Goal: Transaction & Acquisition: Purchase product/service

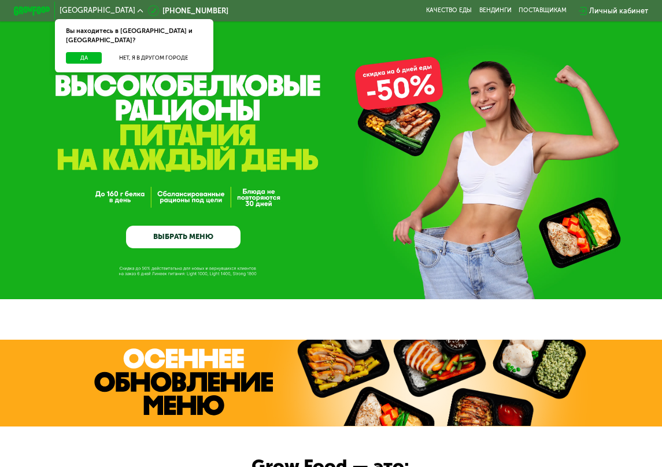
click at [208, 232] on link "ВЫБРАТЬ МЕНЮ" at bounding box center [183, 237] width 114 height 23
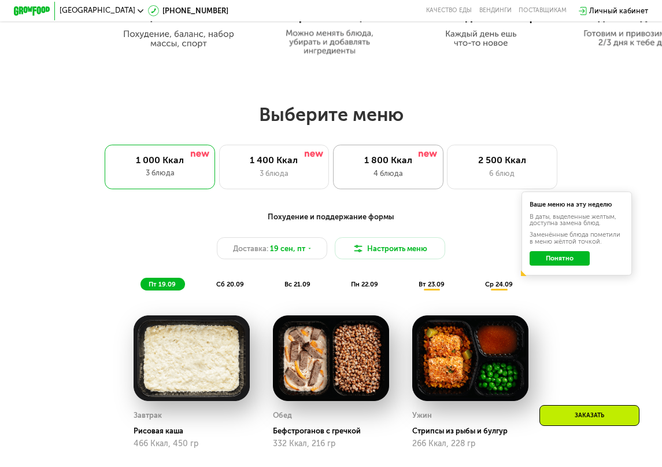
scroll to position [550, 0]
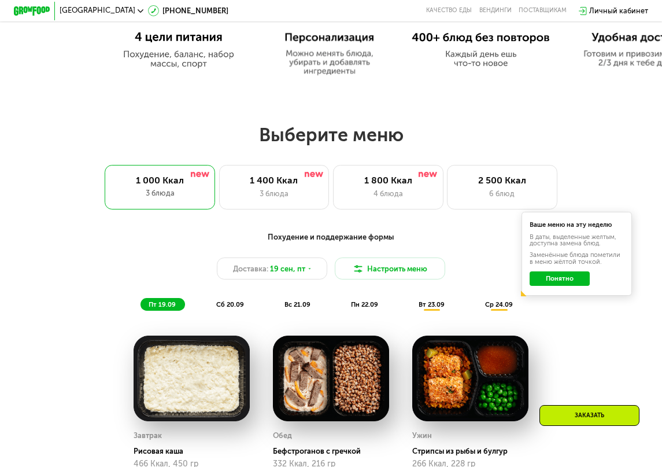
click at [570, 283] on button "Понятно" at bounding box center [560, 278] width 60 height 14
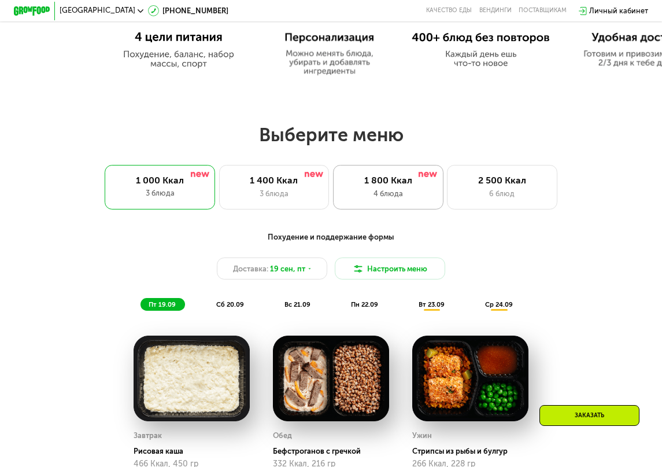
click at [411, 191] on div "1 800 Ккал 4 блюда" at bounding box center [388, 187] width 110 height 44
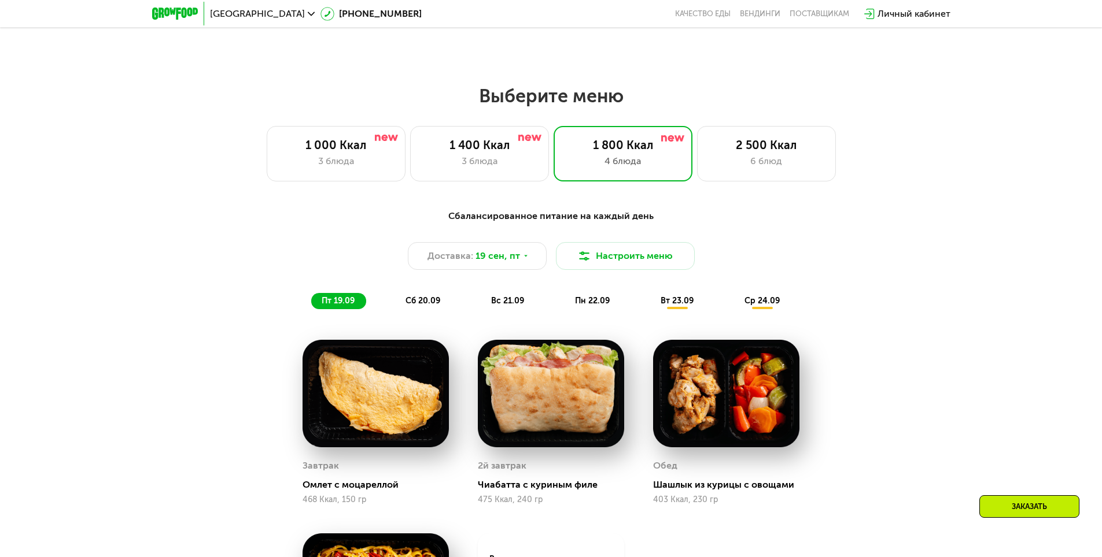
scroll to position [999, 0]
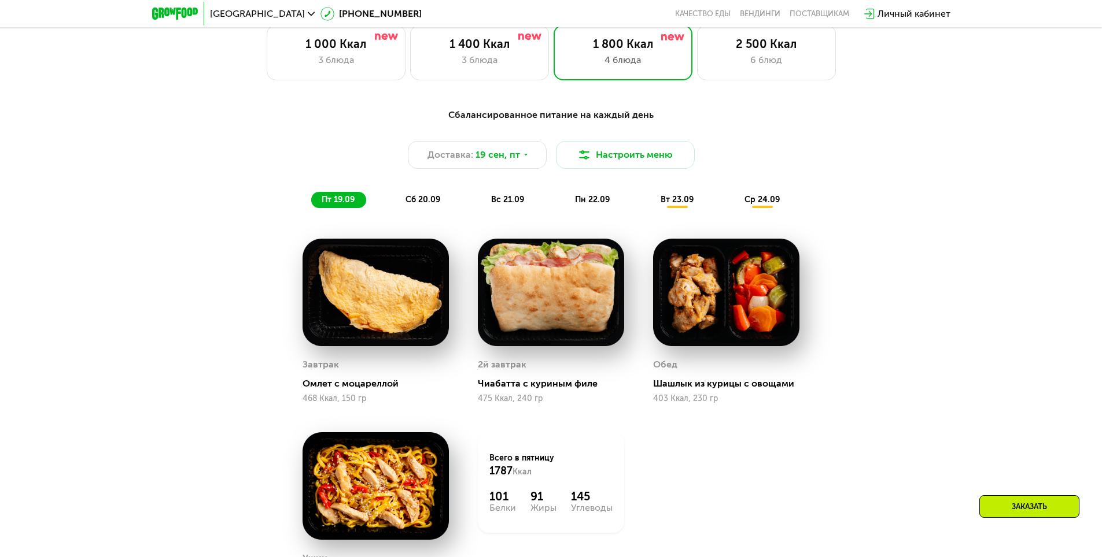
click at [422, 205] on span "сб 20.09" at bounding box center [422, 200] width 35 height 10
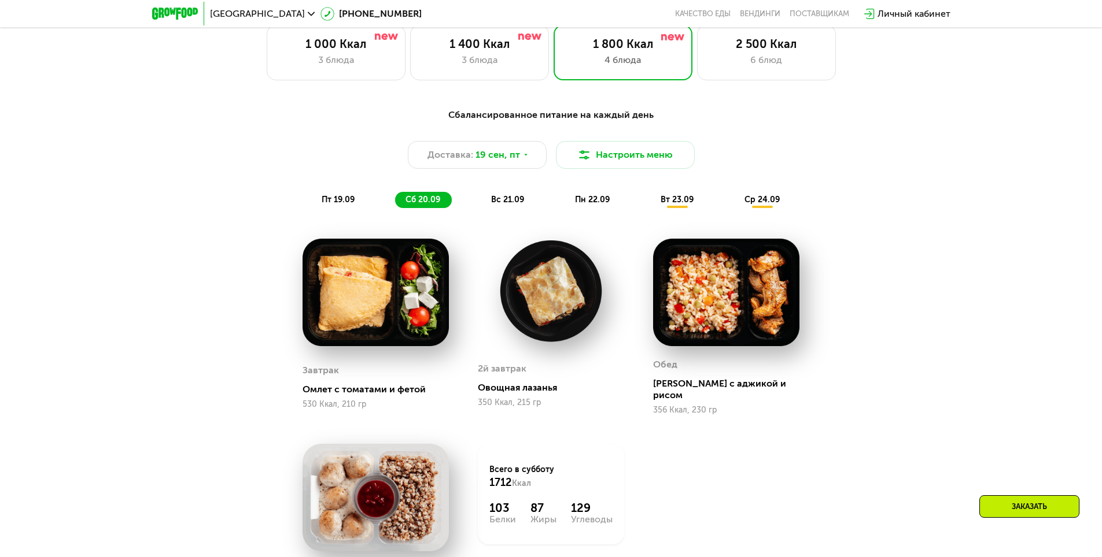
click at [513, 205] on span "вс 21.09" at bounding box center [507, 200] width 33 height 10
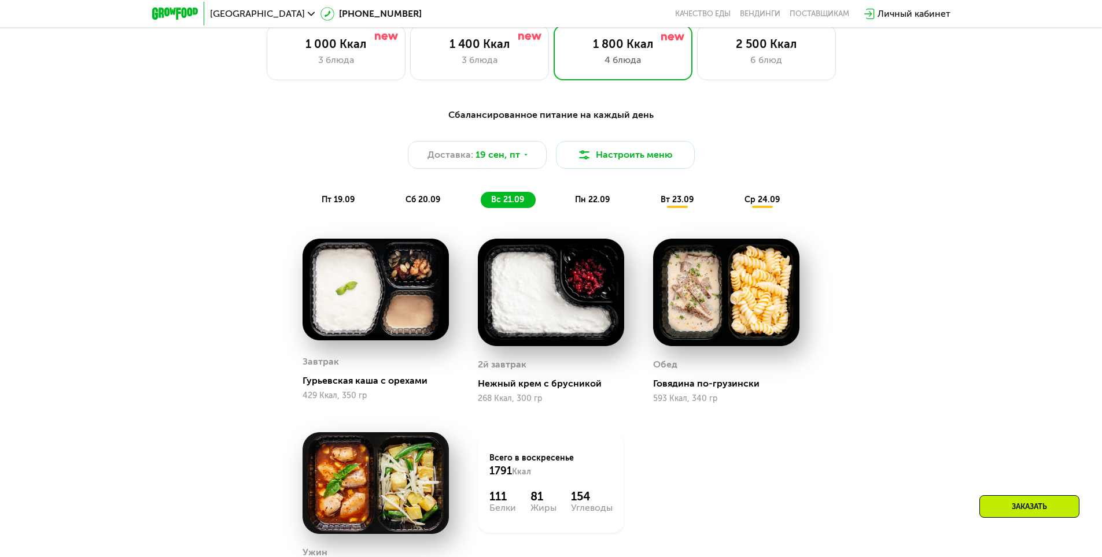
click at [583, 201] on span "пн 22.09" at bounding box center [592, 200] width 35 height 10
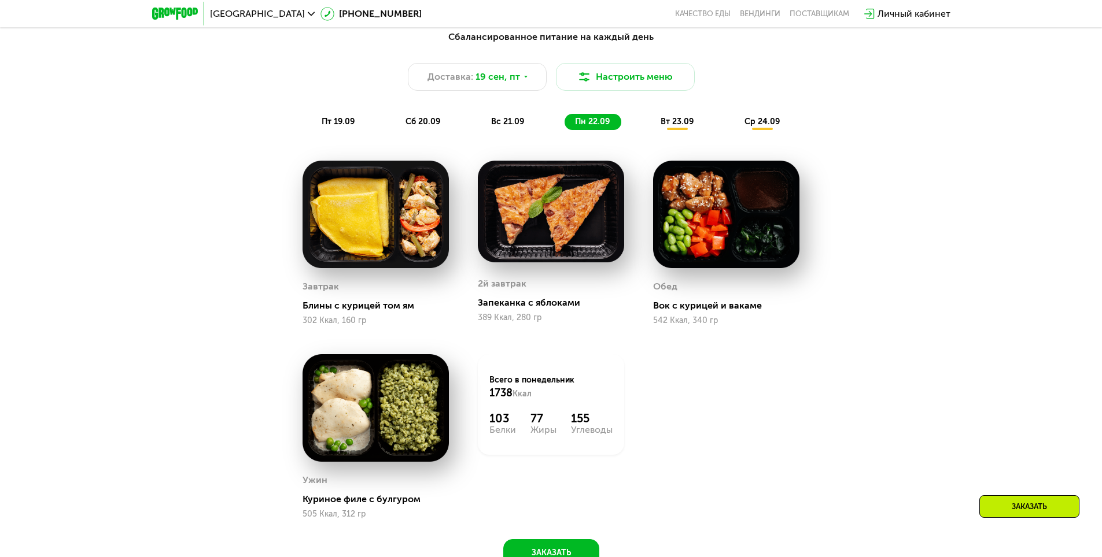
scroll to position [1056, 0]
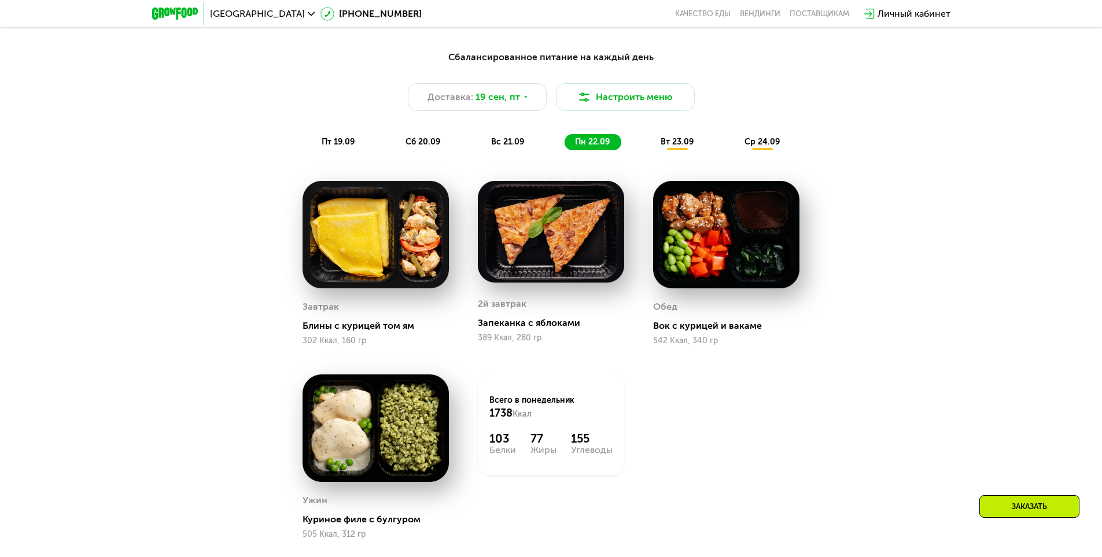
click at [670, 147] on span "ср 24.09" at bounding box center [761, 142] width 35 height 10
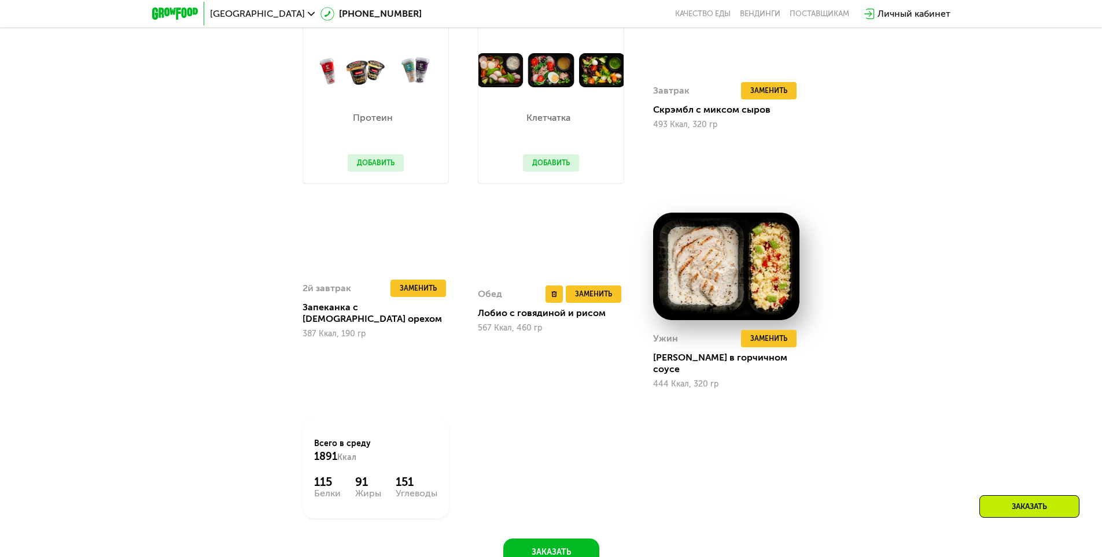
scroll to position [1288, 0]
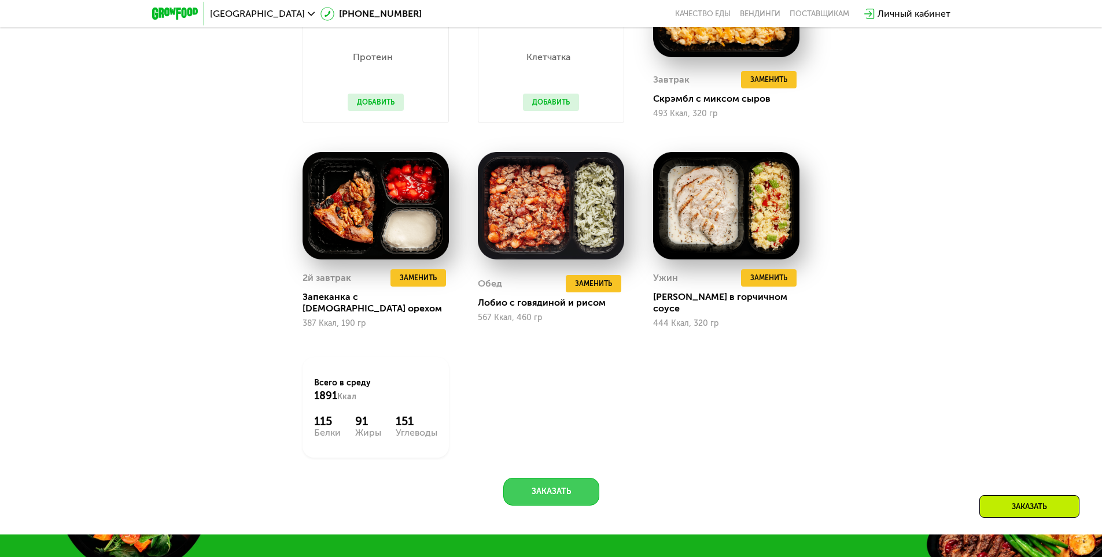
click at [526, 466] on button "Заказать" at bounding box center [551, 492] width 96 height 28
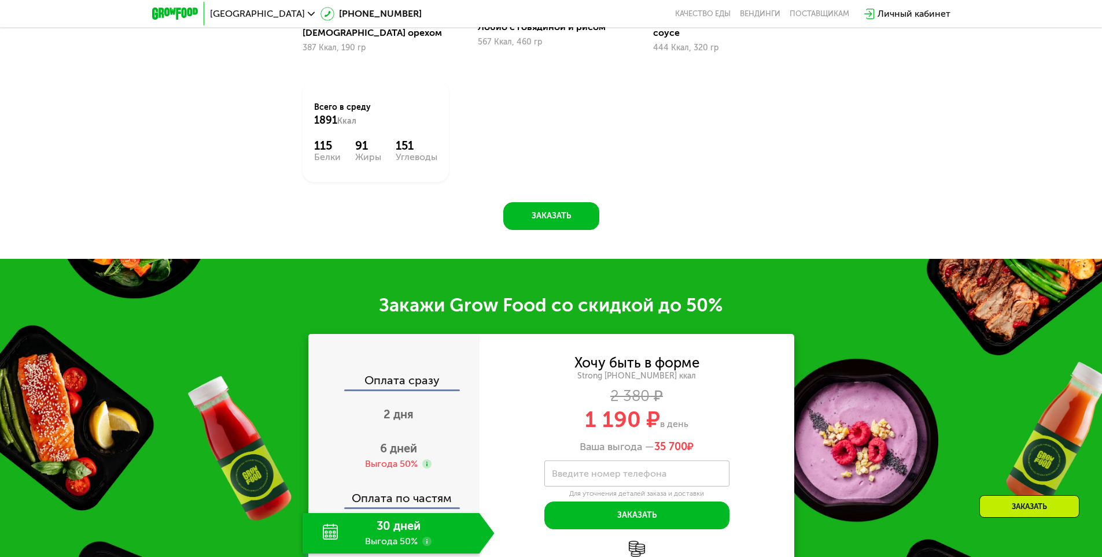
scroll to position [1584, 0]
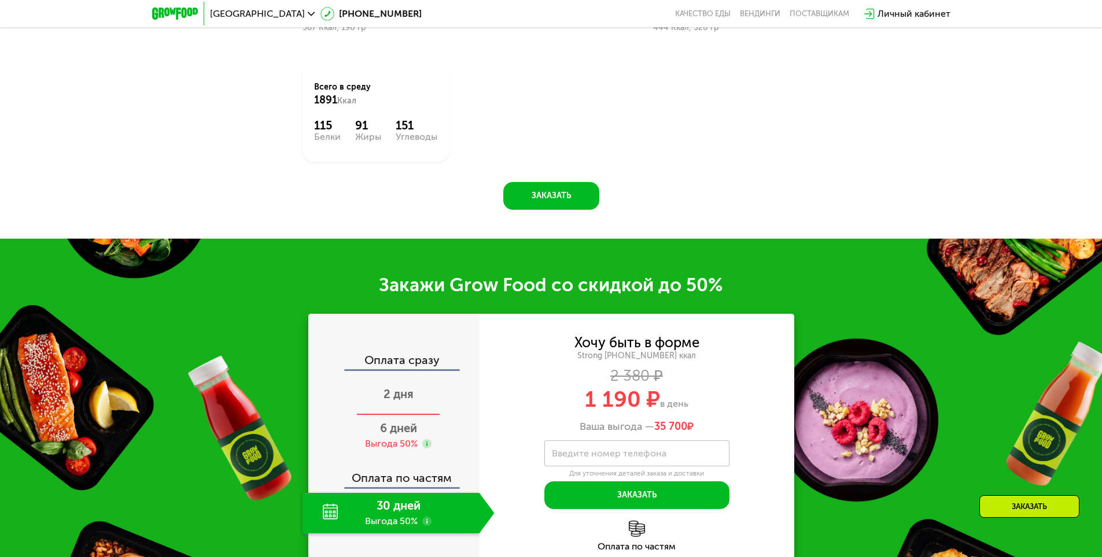
click at [401, 391] on span "2 дня" at bounding box center [398, 394] width 30 height 14
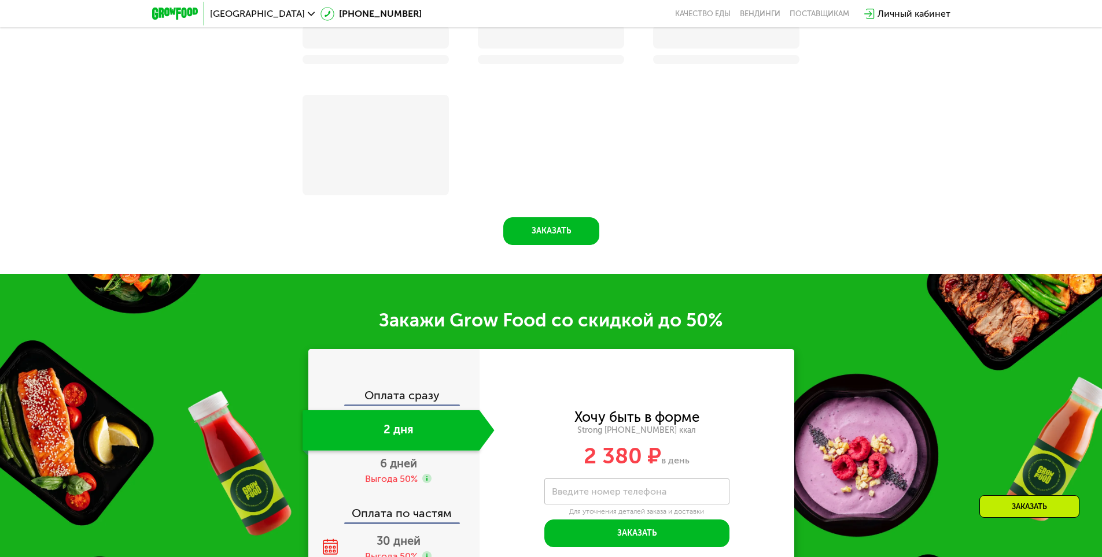
scroll to position [1631, 0]
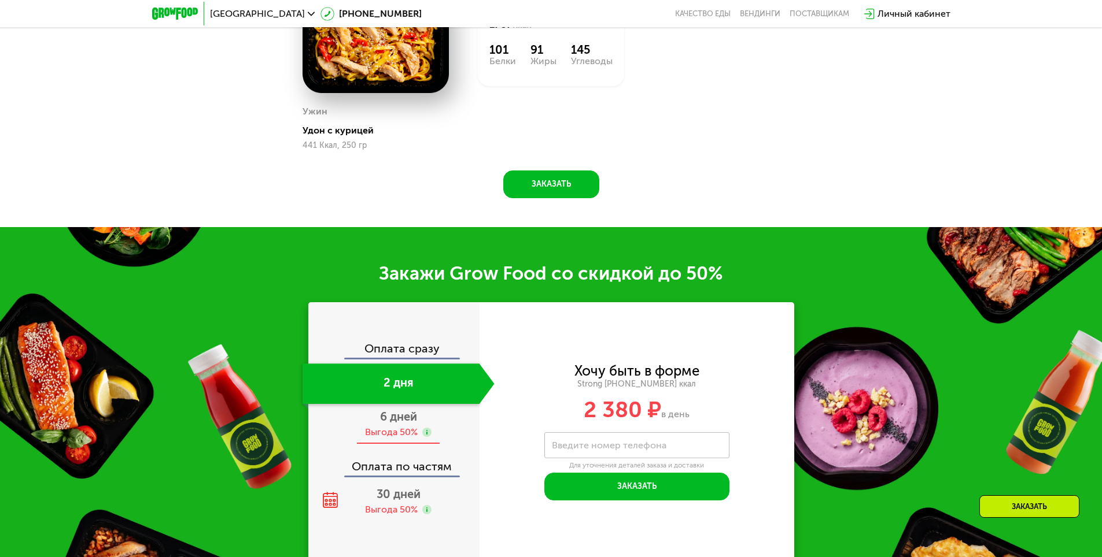
click at [400, 413] on div "6 дней Выгода 50%" at bounding box center [398, 424] width 192 height 40
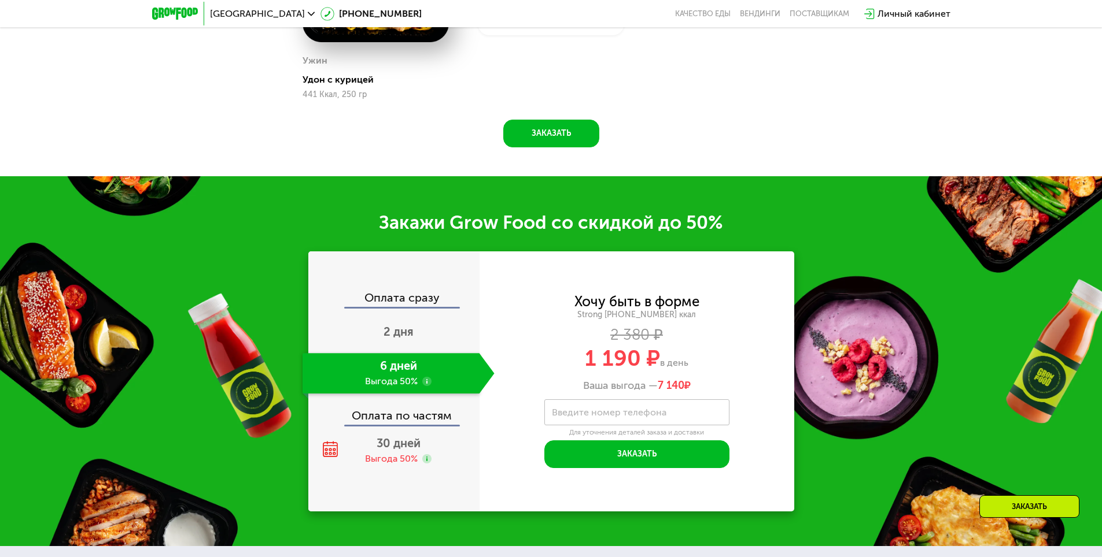
scroll to position [1503, 0]
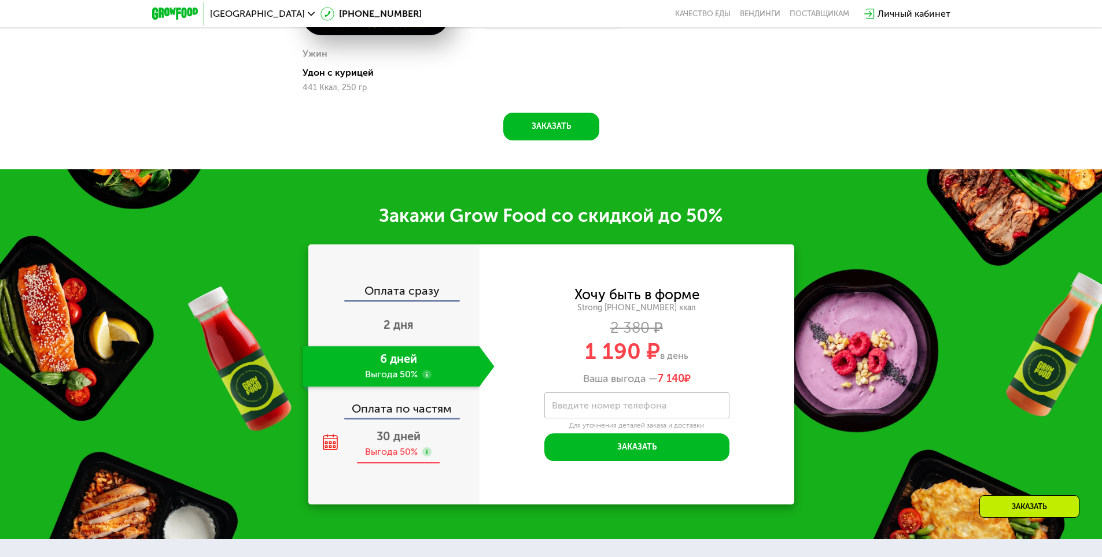
click at [385, 444] on span "30 дней" at bounding box center [398, 437] width 44 height 14
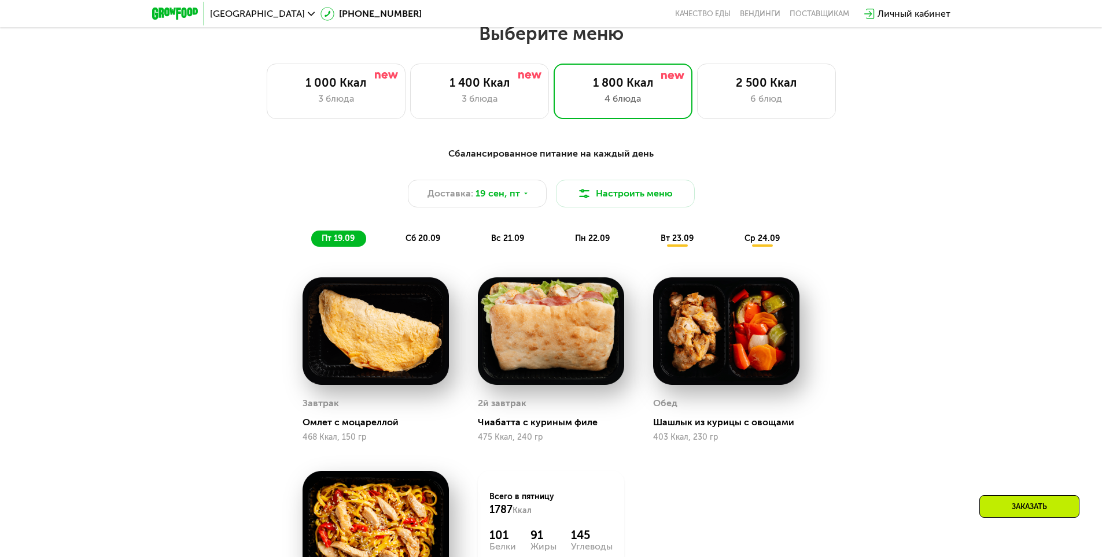
scroll to position [752, 0]
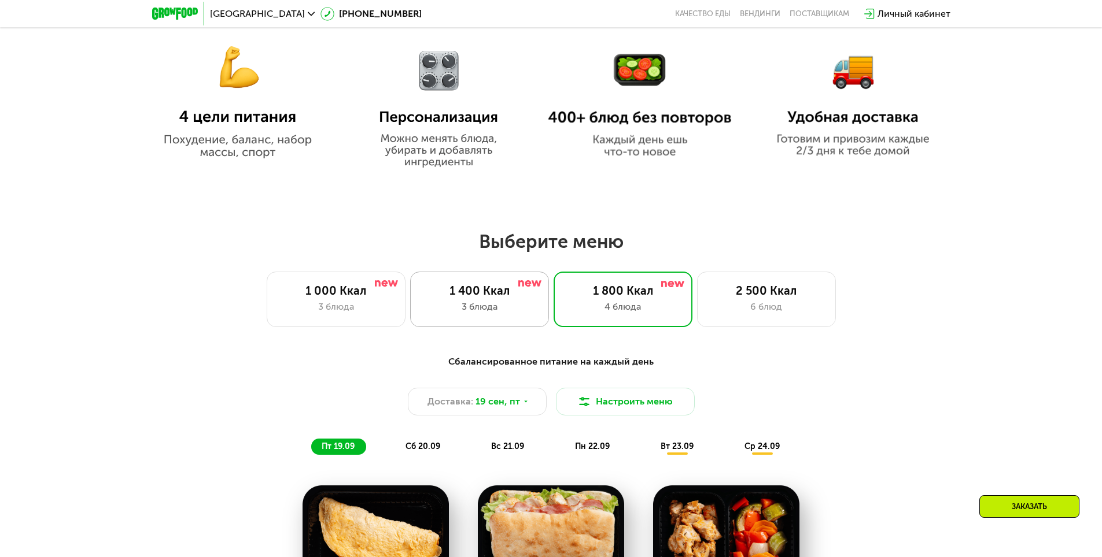
click at [490, 294] on div "1 400 Ккал" at bounding box center [479, 291] width 114 height 14
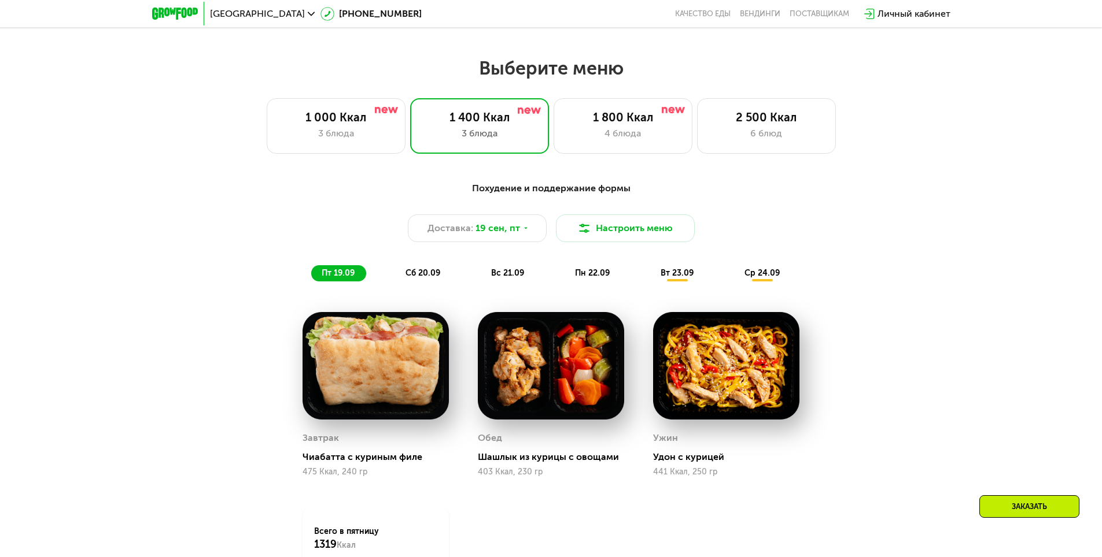
scroll to position [636, 0]
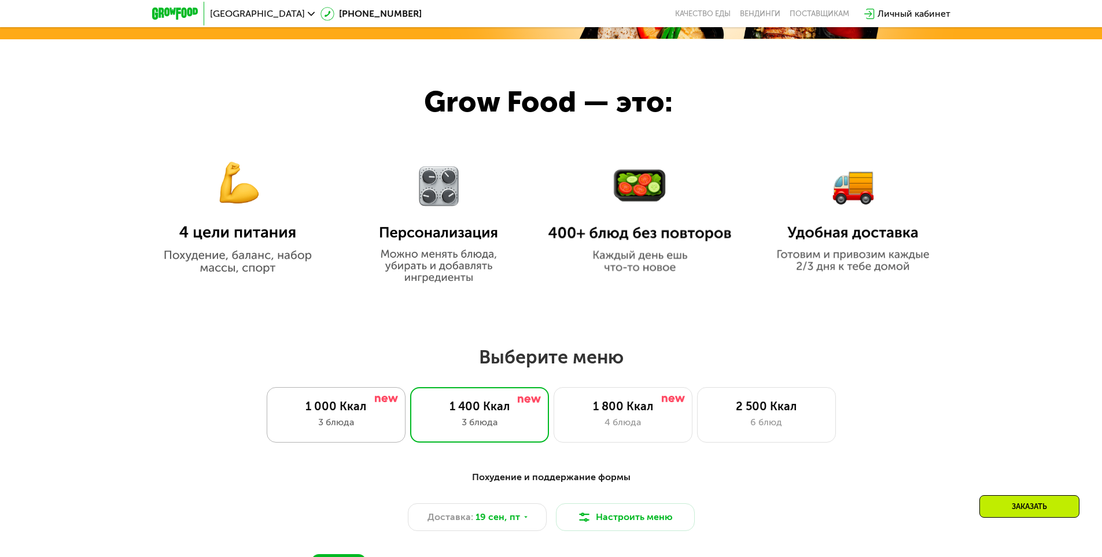
click at [375, 409] on div "1 000 Ккал" at bounding box center [336, 407] width 114 height 14
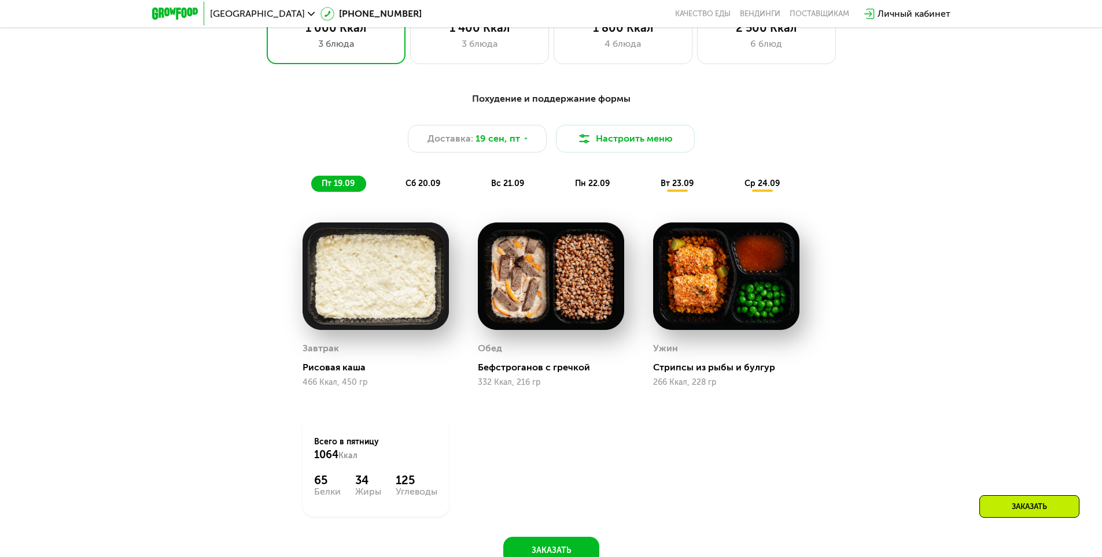
scroll to position [752, 0]
